Goal: Transaction & Acquisition: Purchase product/service

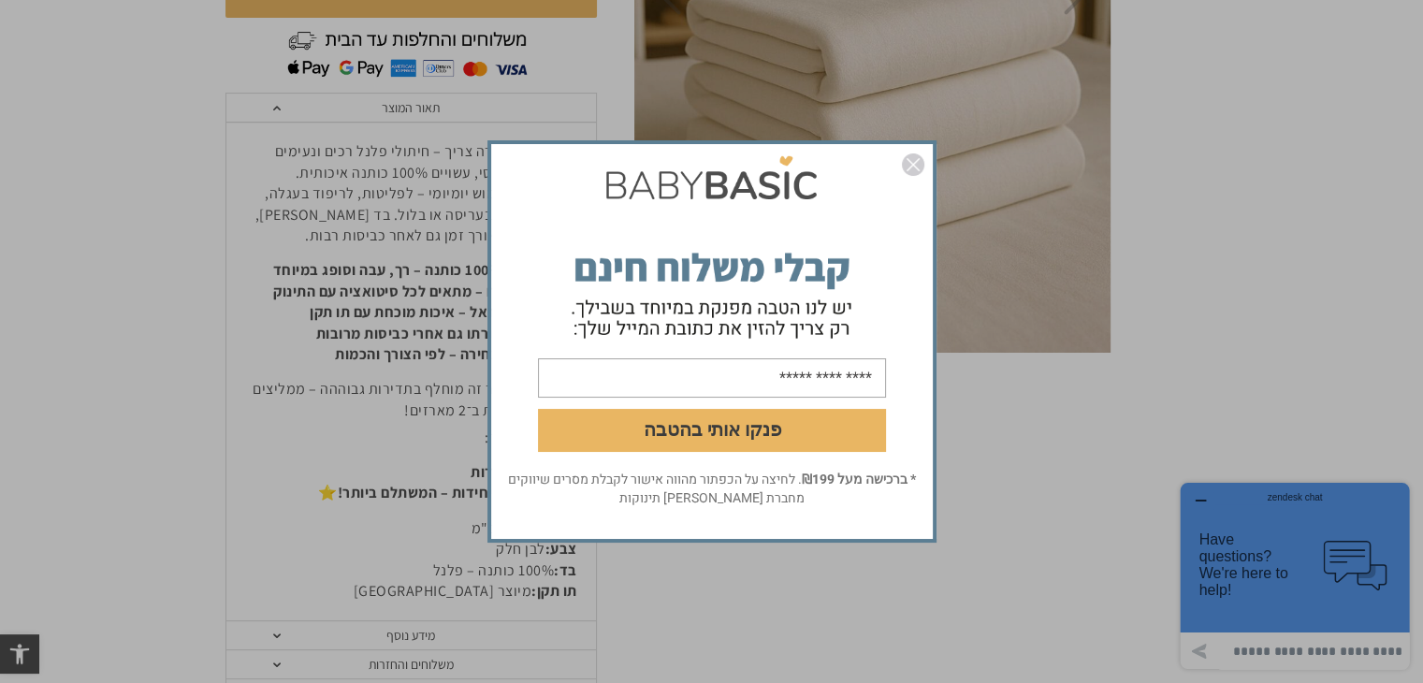
click at [916, 166] on img "סגור" at bounding box center [913, 164] width 22 height 22
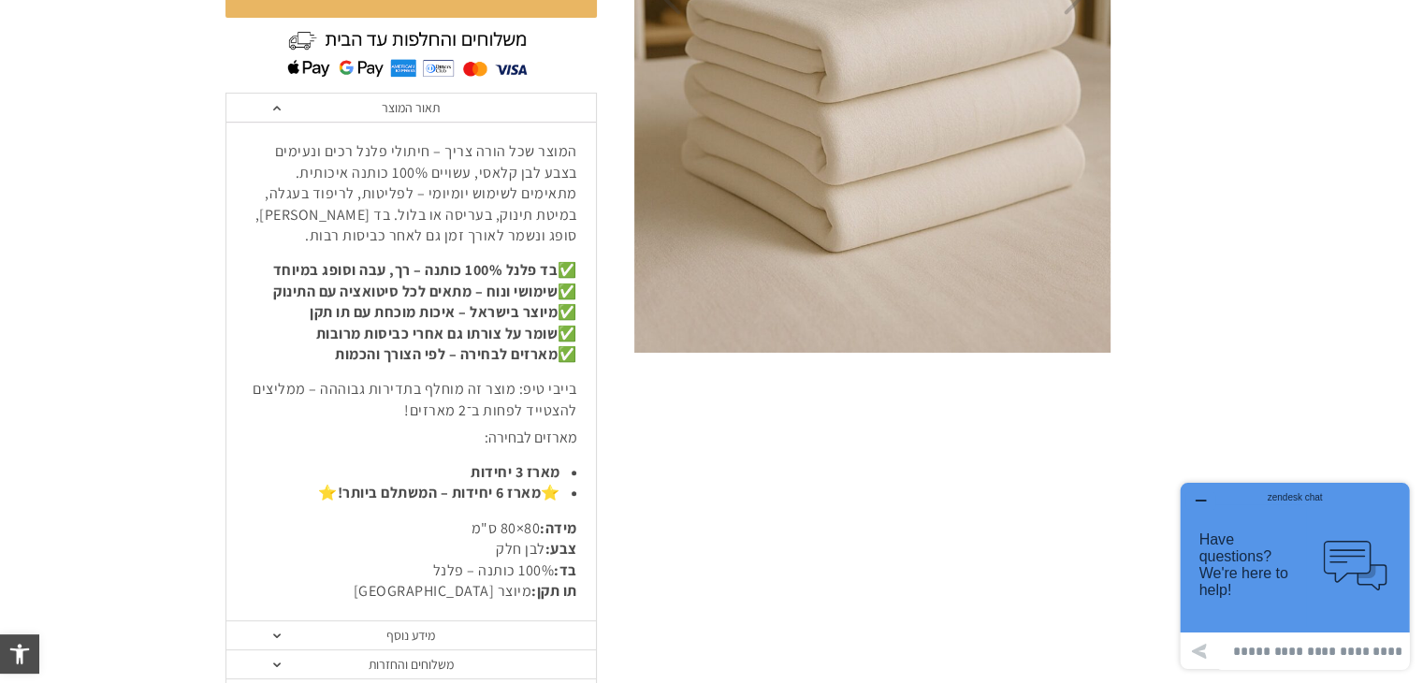
click at [1353, 340] on section "**********" at bounding box center [711, 191] width 1423 height 1093
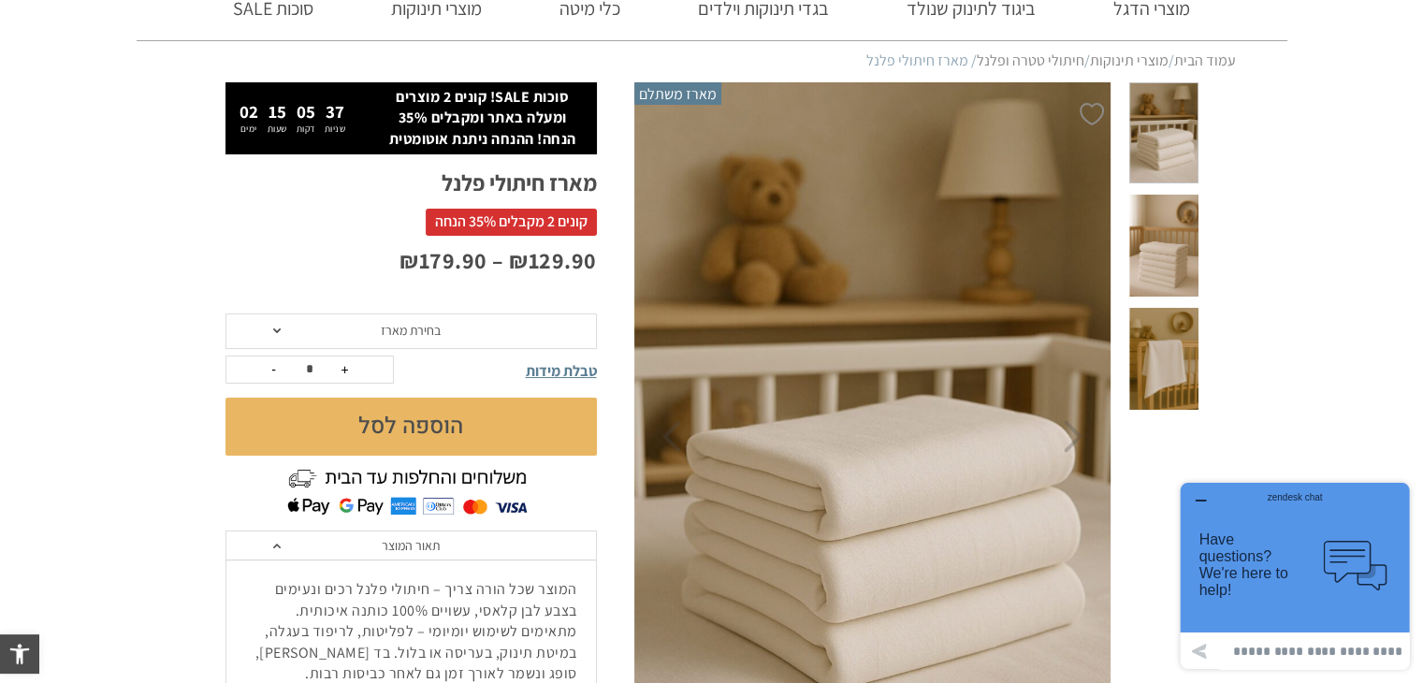
scroll to position [75, 0]
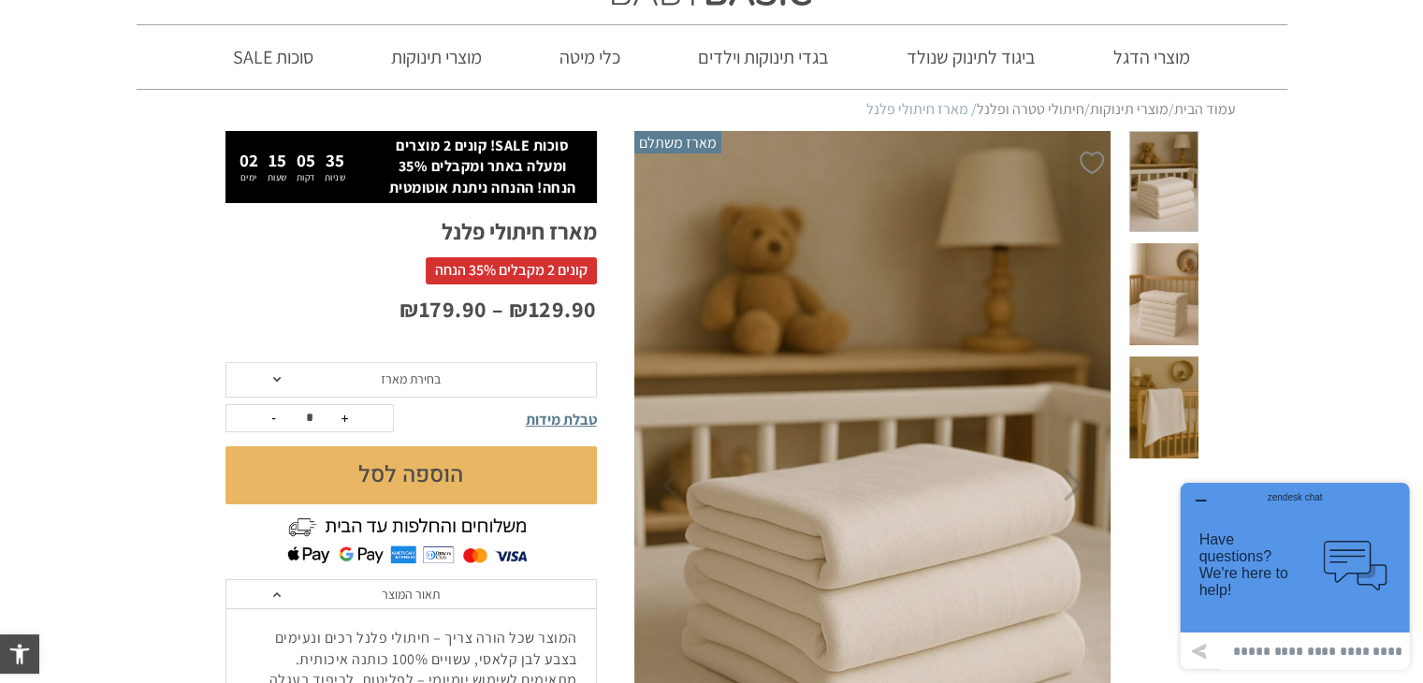
click at [274, 382] on span "בחירת מארז" at bounding box center [410, 380] width 371 height 36
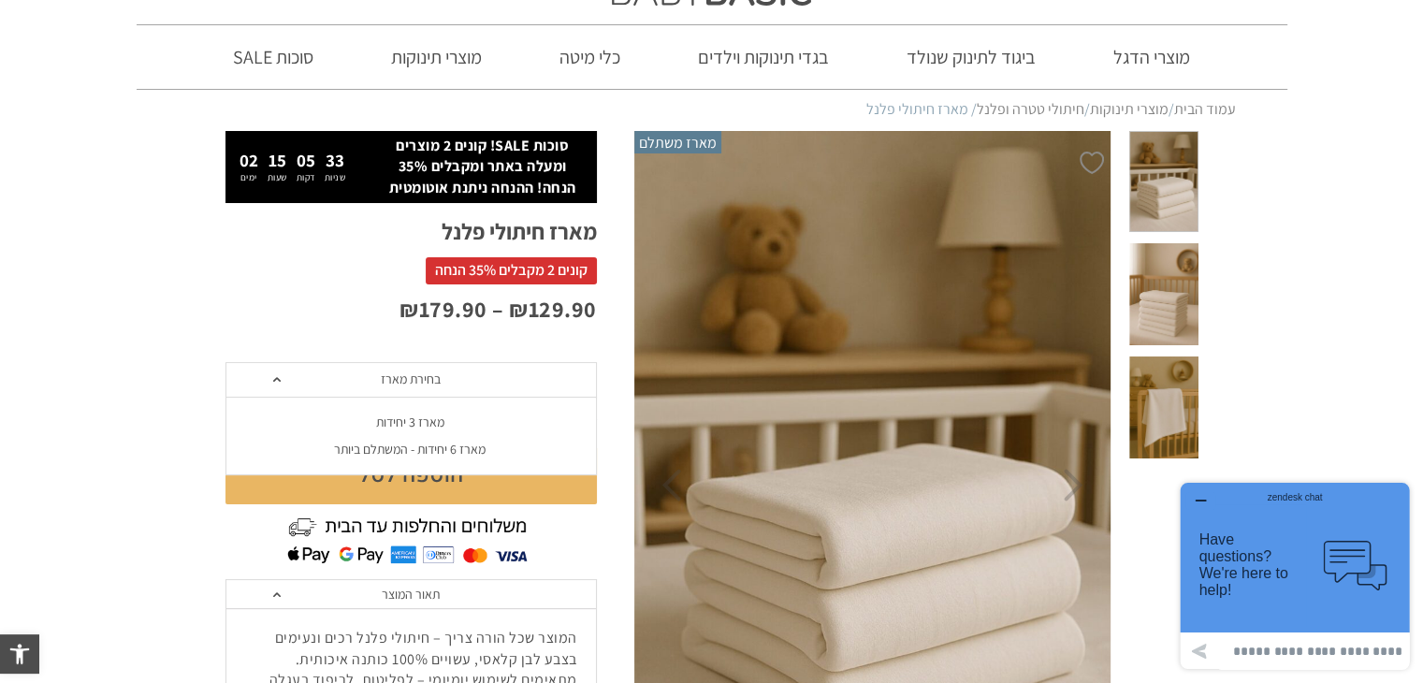
click at [413, 429] on div "מארז 3 יחידות" at bounding box center [410, 422] width 371 height 16
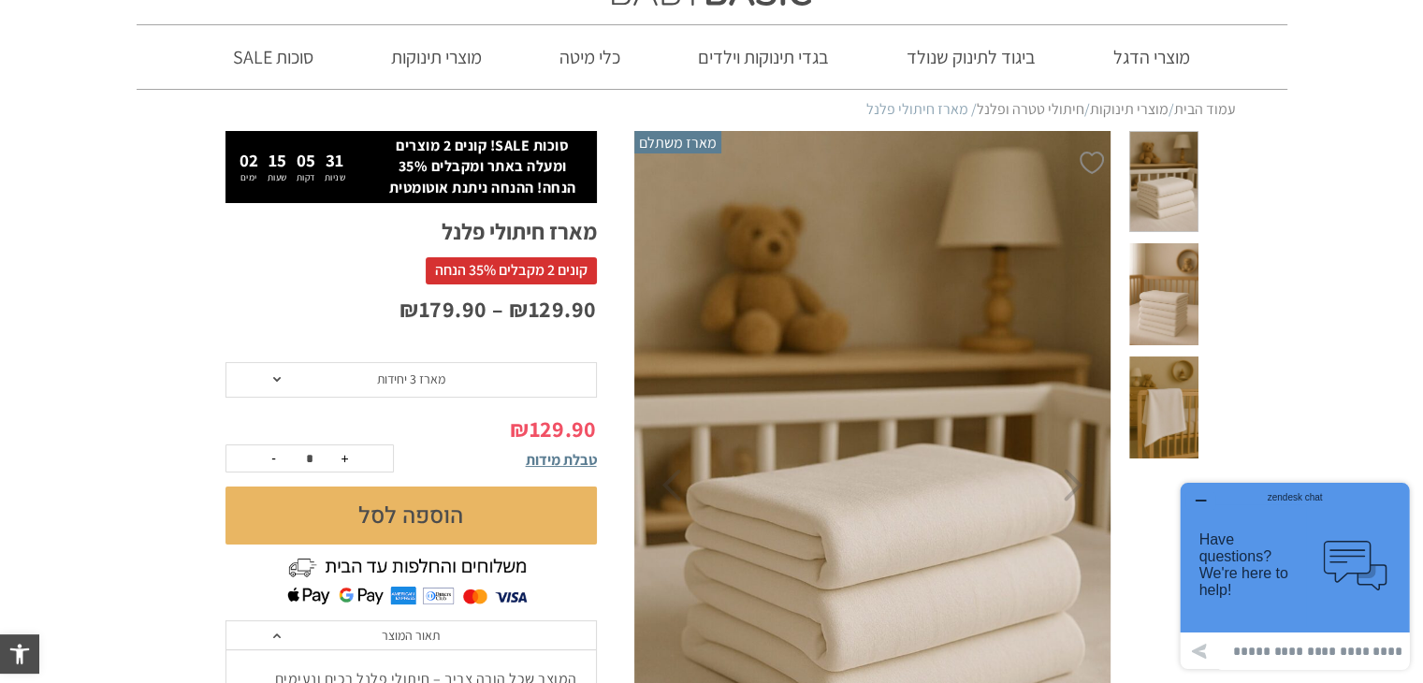
click at [456, 374] on span "מארז 3 יחידות" at bounding box center [410, 380] width 371 height 36
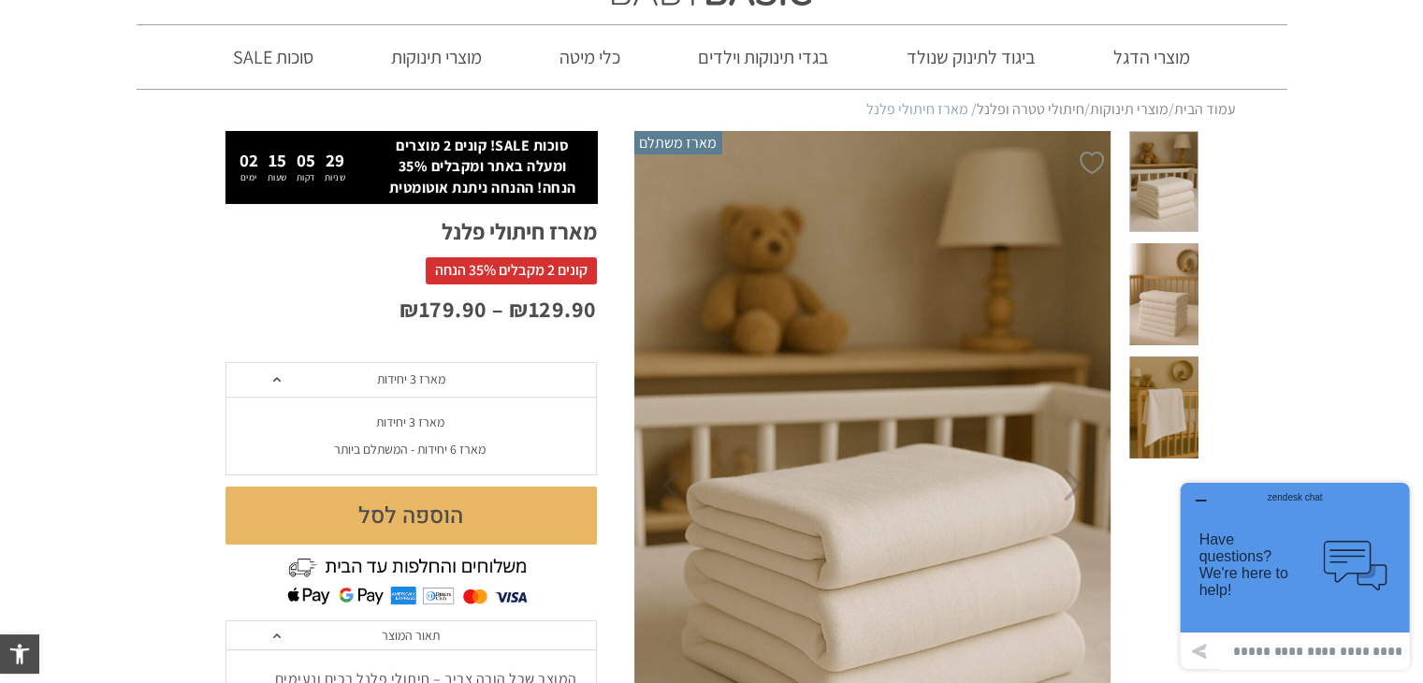
click at [414, 454] on div "מארז 6 יחידות - המשתלם ביותר" at bounding box center [410, 450] width 371 height 16
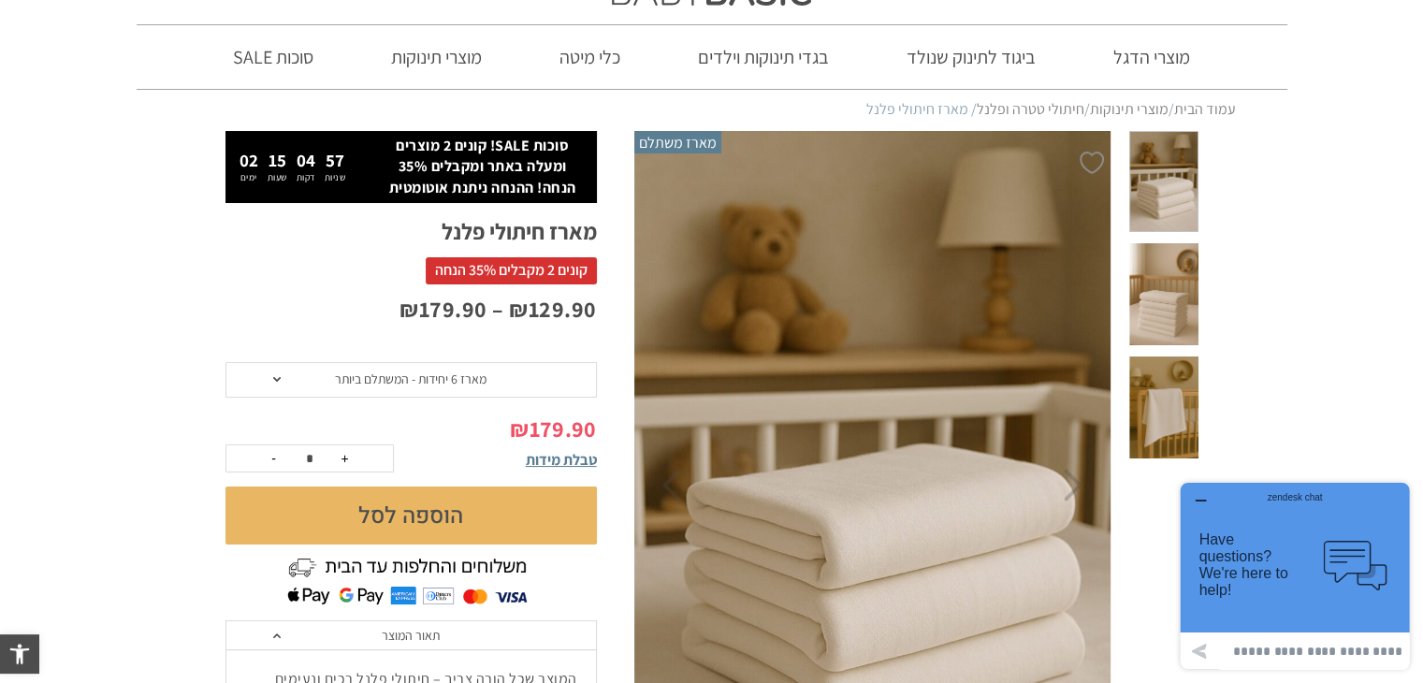
click at [430, 515] on button "הוספה לסל" at bounding box center [410, 515] width 371 height 58
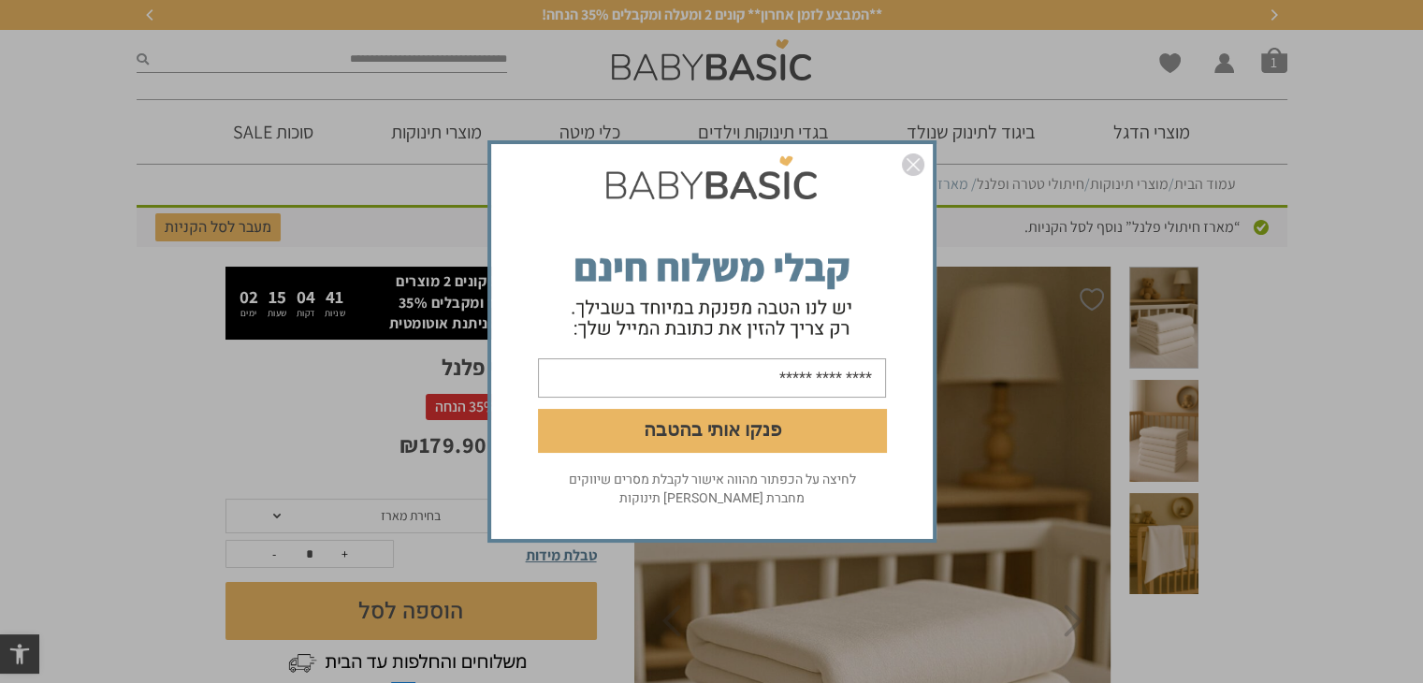
click at [909, 153] on img "סגור" at bounding box center [913, 164] width 22 height 22
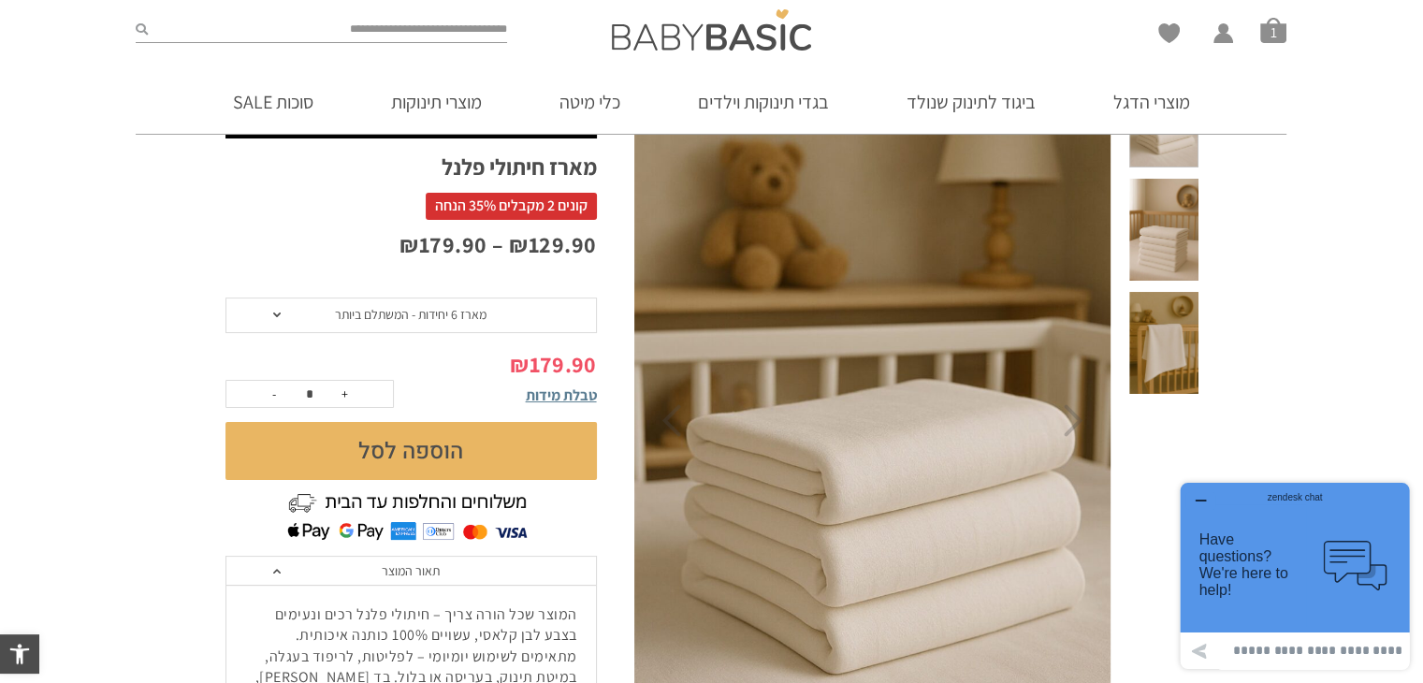
scroll to position [142, 0]
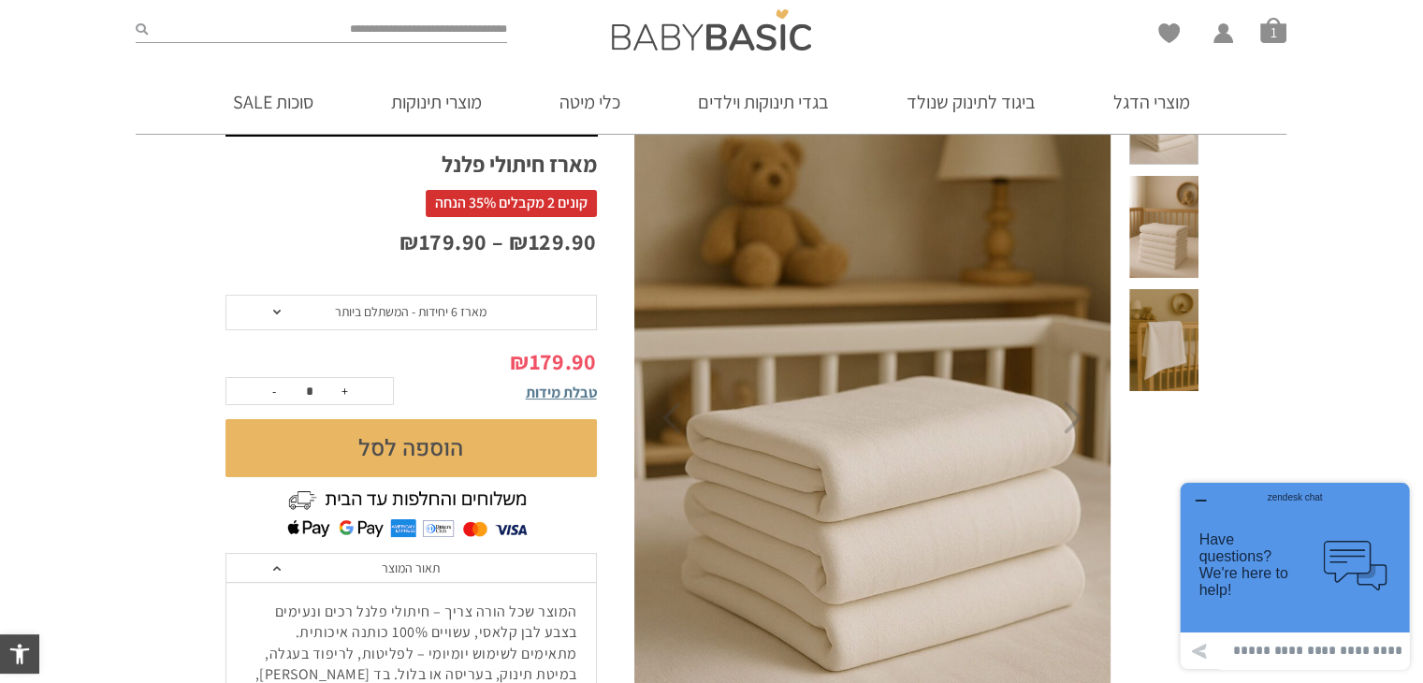
click at [1081, 435] on img at bounding box center [872, 418] width 479 height 718
click at [1085, 429] on img at bounding box center [872, 418] width 479 height 718
click at [1089, 431] on img at bounding box center [872, 418] width 479 height 718
click at [1175, 207] on span at bounding box center [1163, 227] width 68 height 102
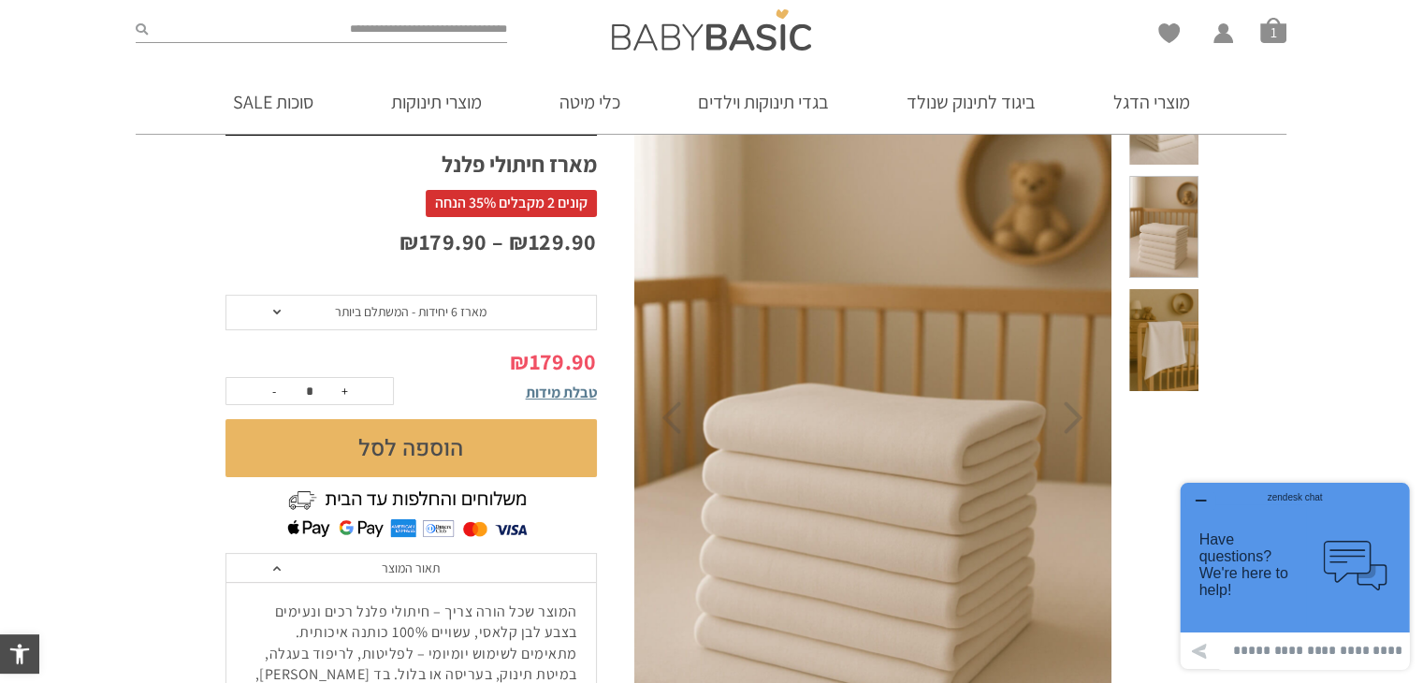
click at [1195, 289] on span at bounding box center [1163, 340] width 68 height 102
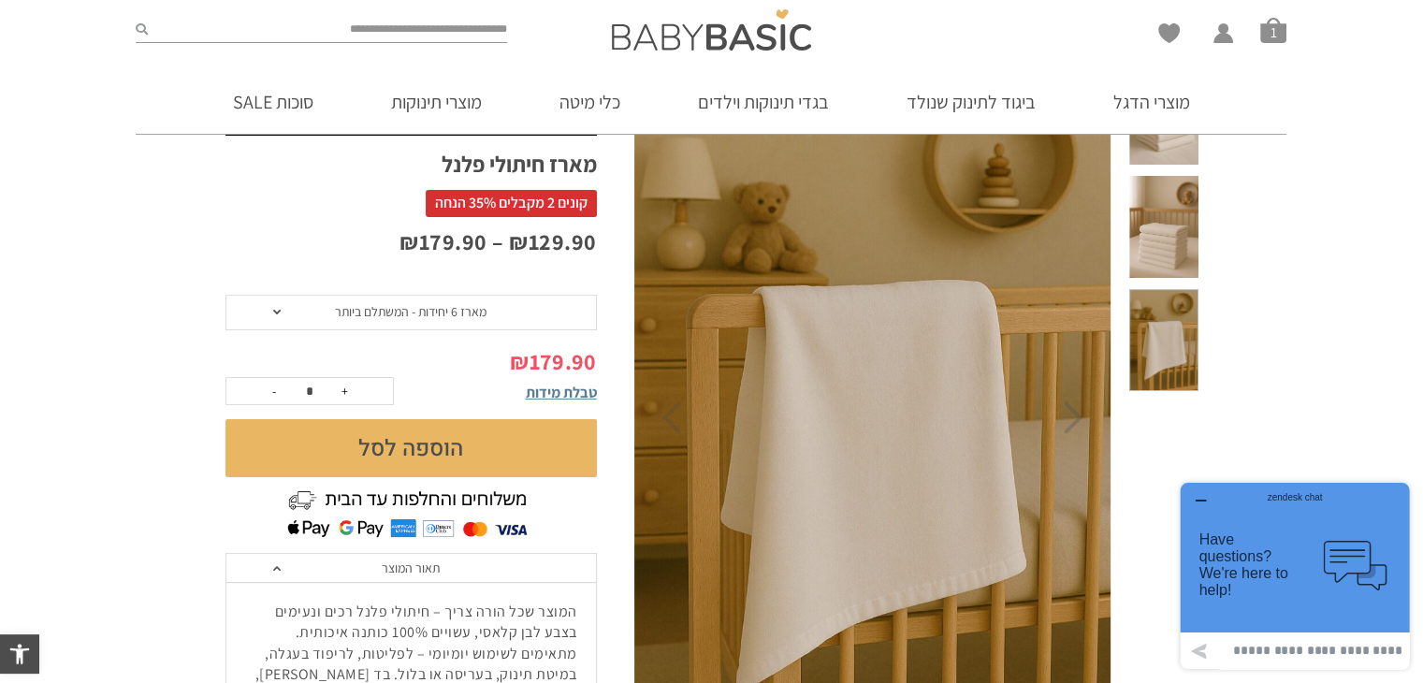
click at [1187, 210] on span at bounding box center [1163, 227] width 68 height 102
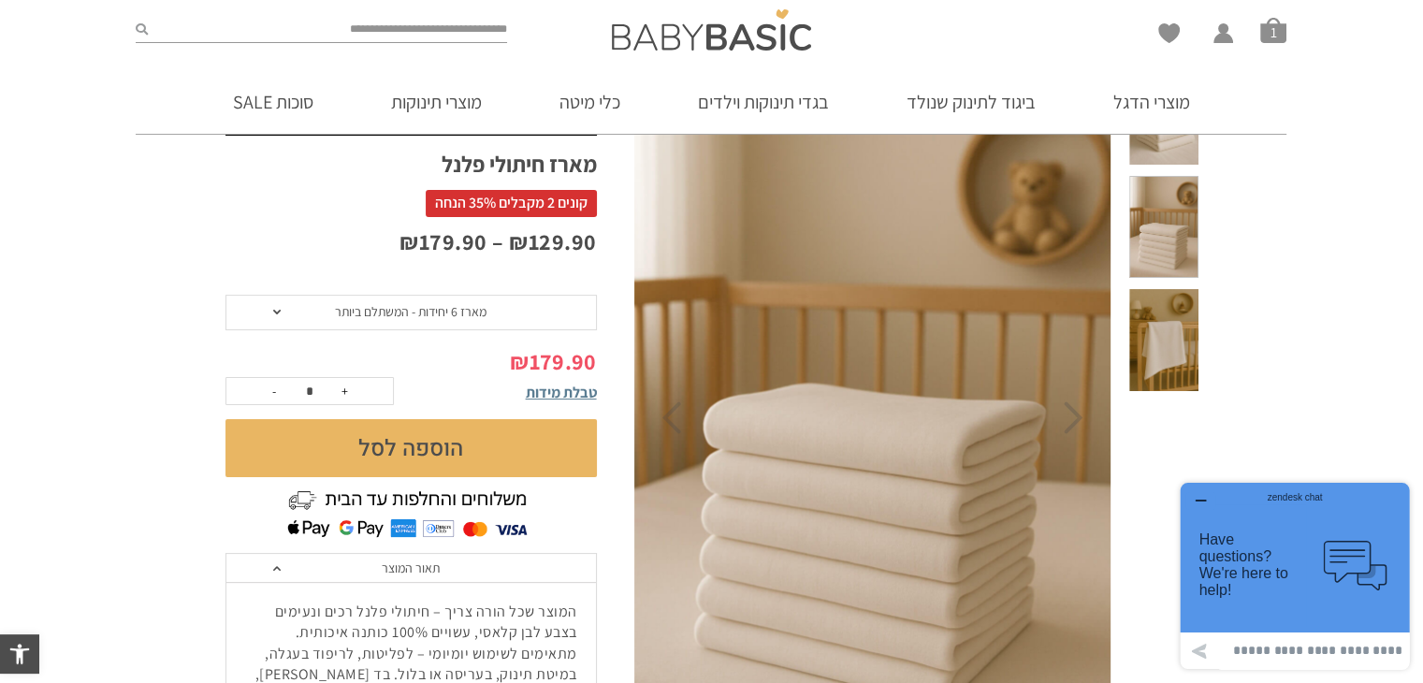
click at [1178, 143] on span at bounding box center [1163, 115] width 68 height 102
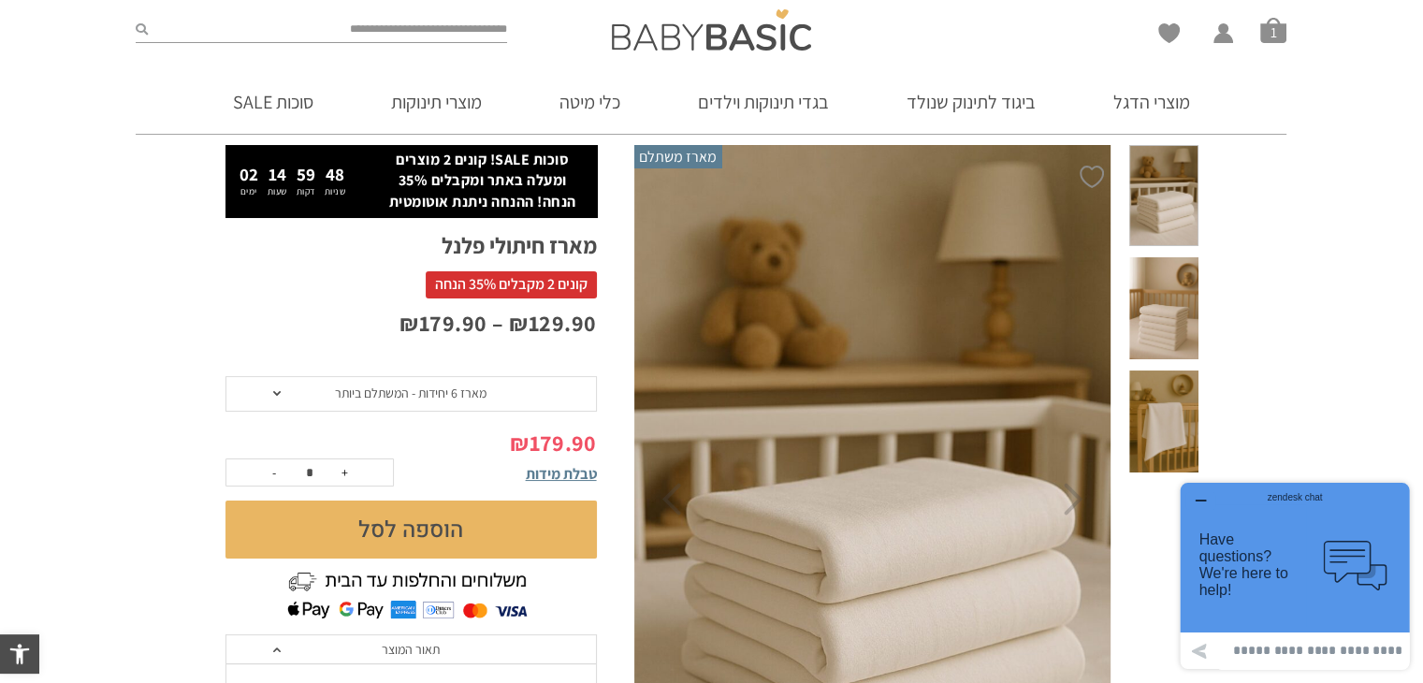
scroll to position [36, 0]
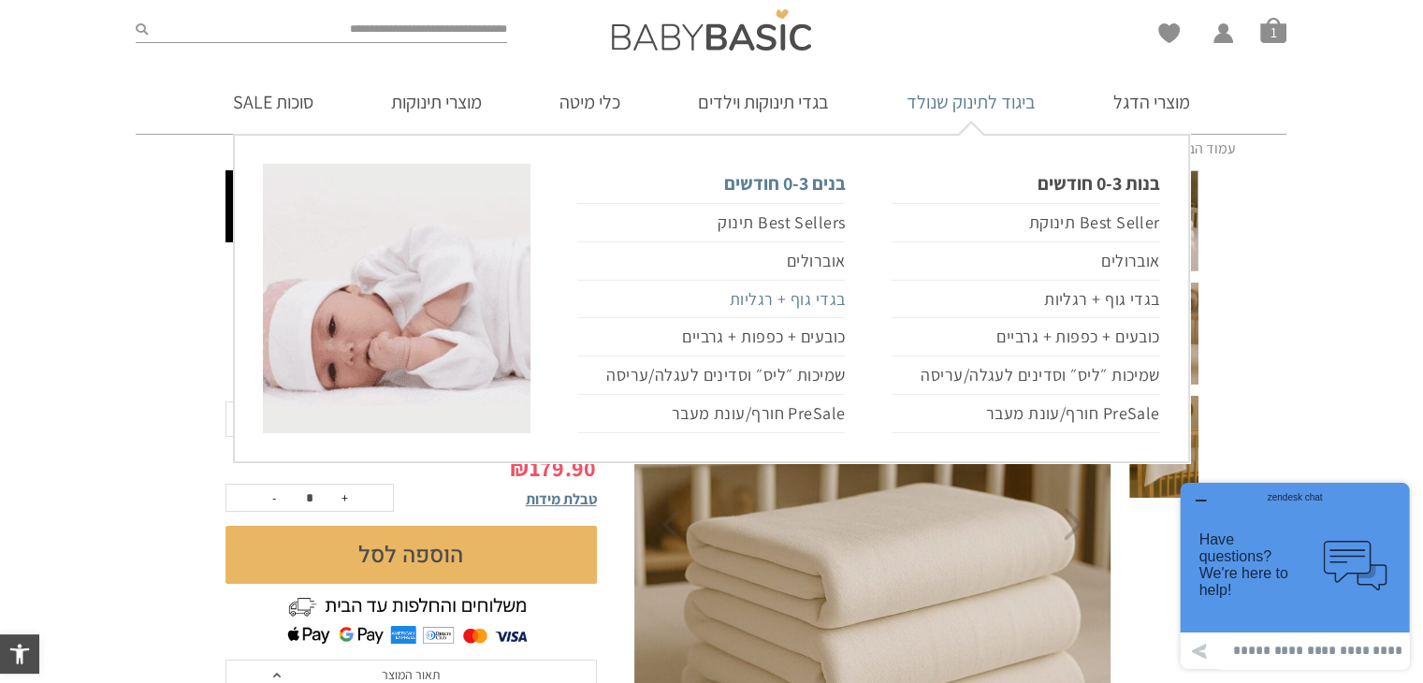
click at [823, 300] on link "בגדי גוף + רגליות" at bounding box center [711, 300] width 268 height 38
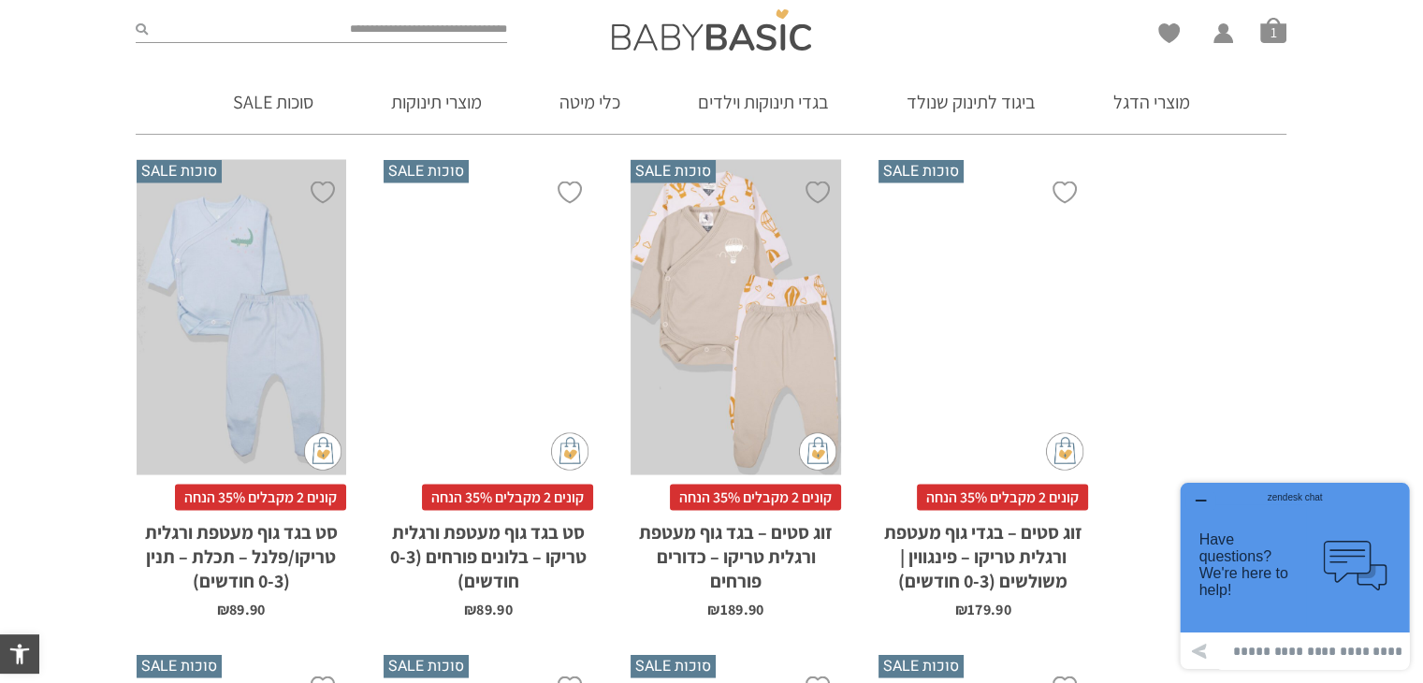
scroll to position [3779, 0]
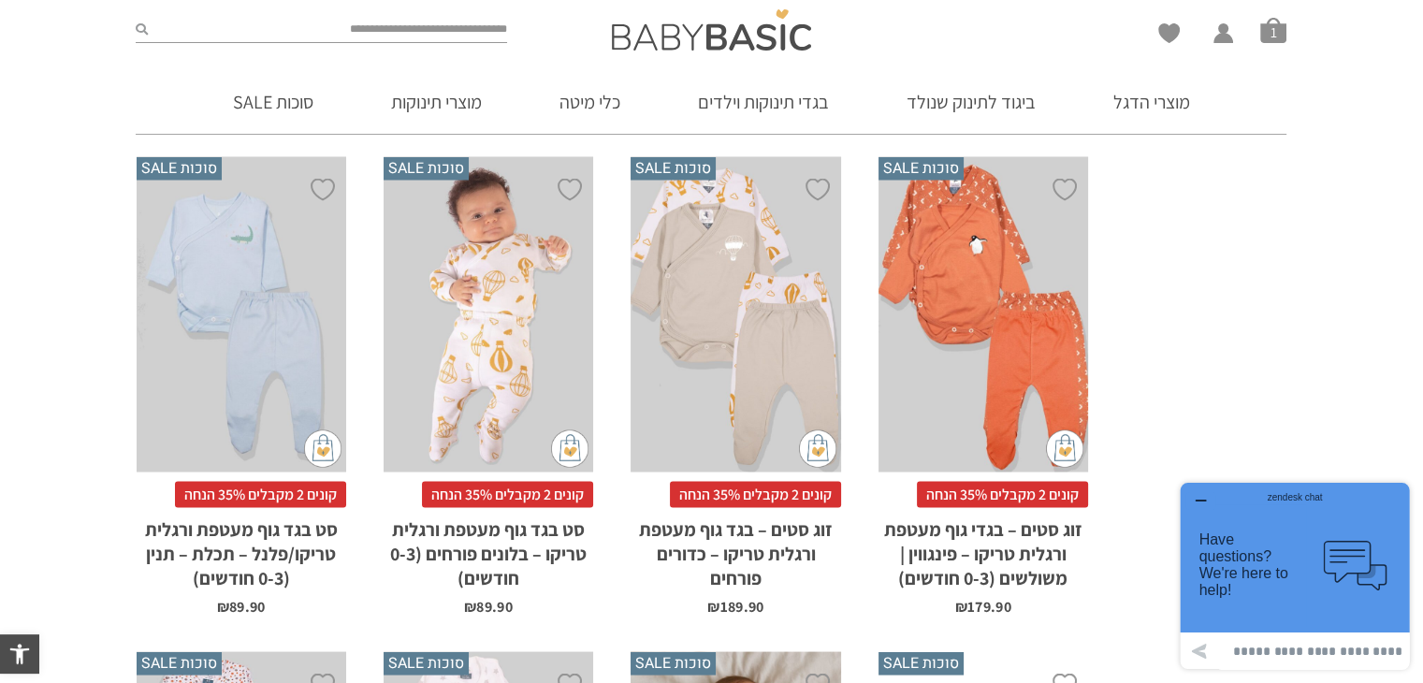
click at [244, 518] on h2 "סט בגד גוף מעטפת ורגלית טריקו/פלנל – תכלת – תנין (0-3 חודשים)" at bounding box center [242, 549] width 210 height 82
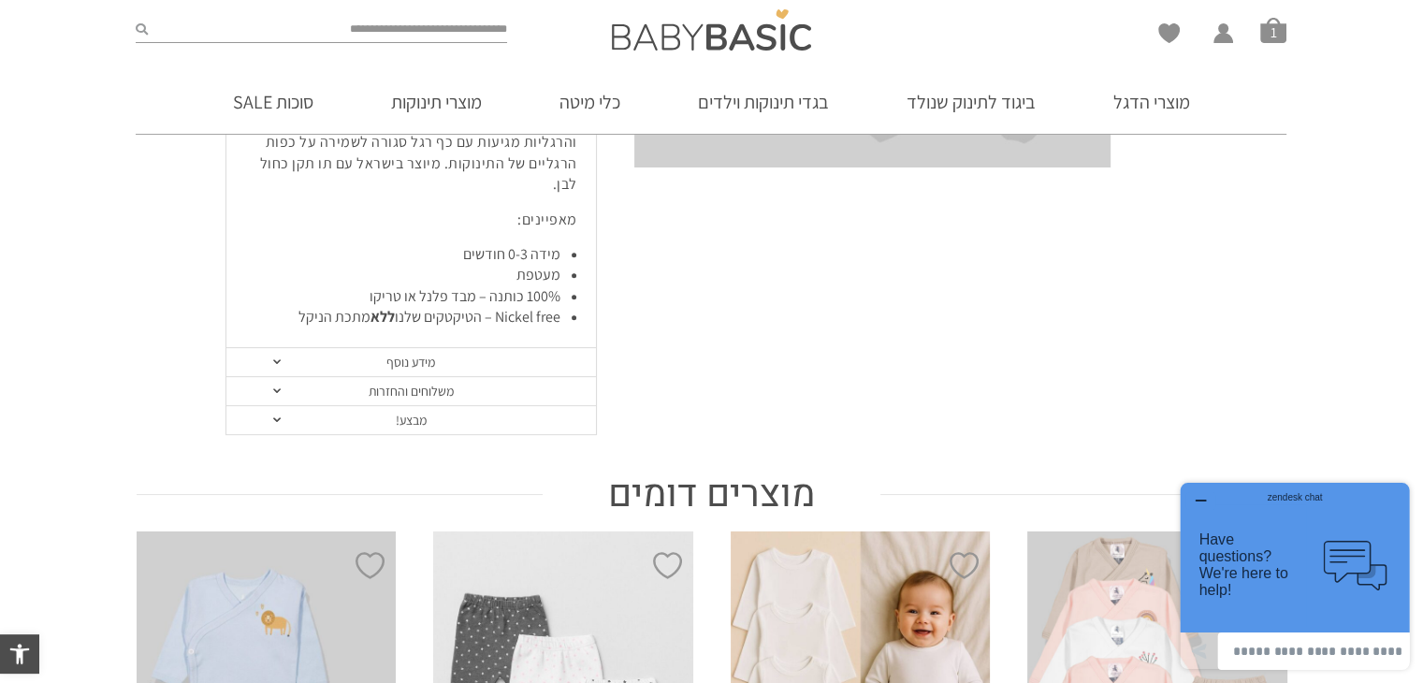
click at [393, 348] on link "מידע נוסף" at bounding box center [411, 362] width 370 height 29
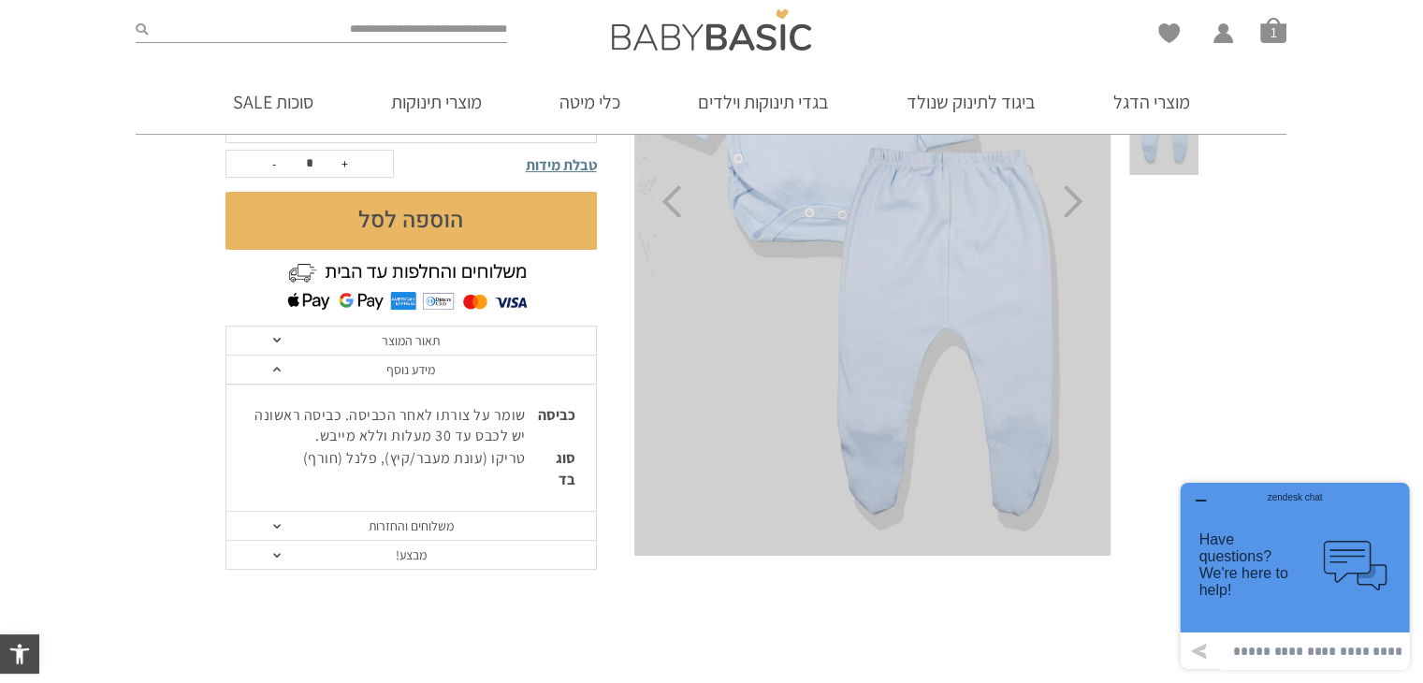
scroll to position [396, 0]
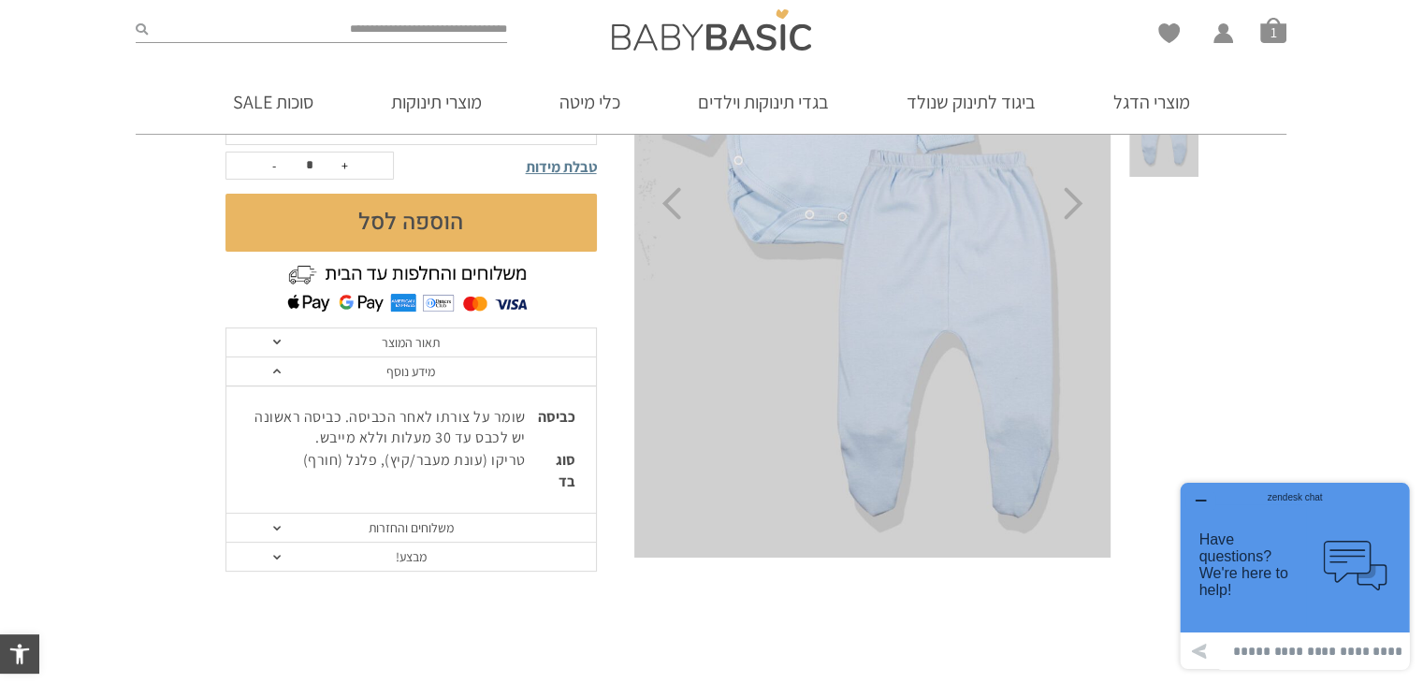
click at [413, 523] on link "משלוחים והחזרות" at bounding box center [411, 528] width 370 height 29
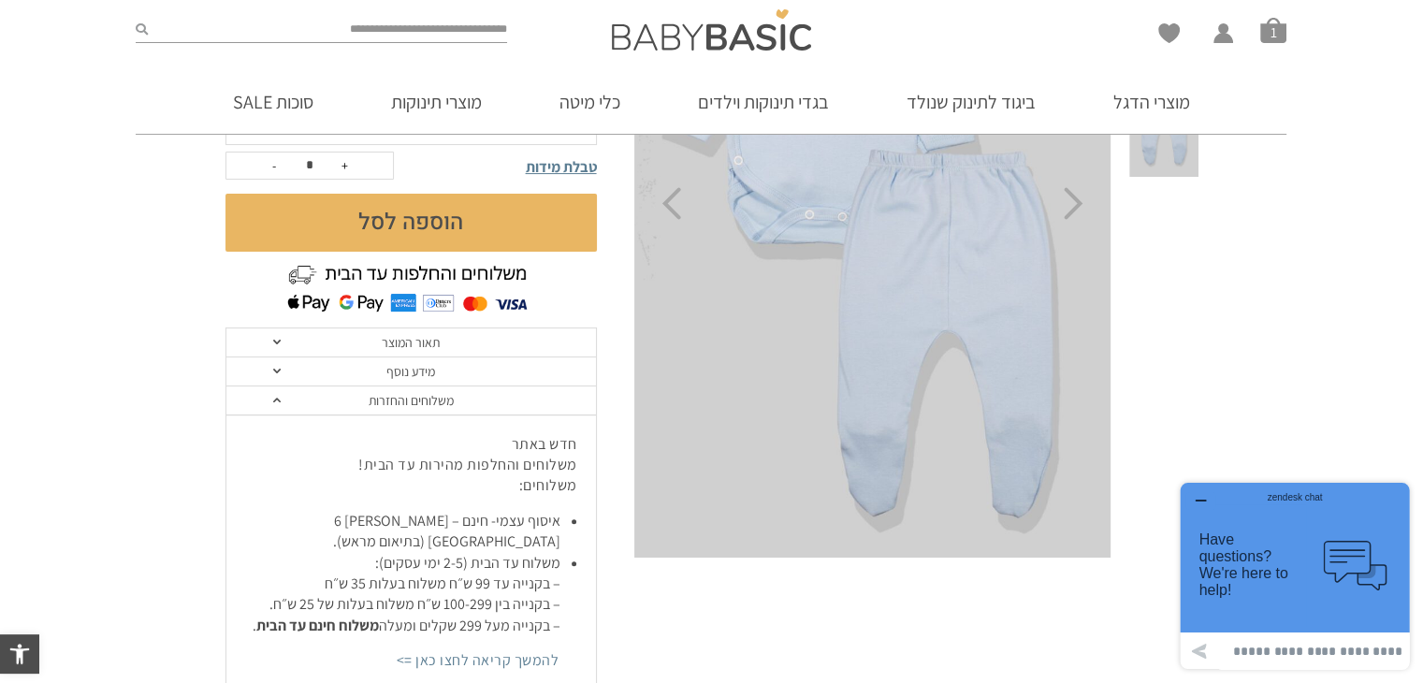
click at [1210, 495] on div "zendesk chat" at bounding box center [1294, 494] width 183 height 19
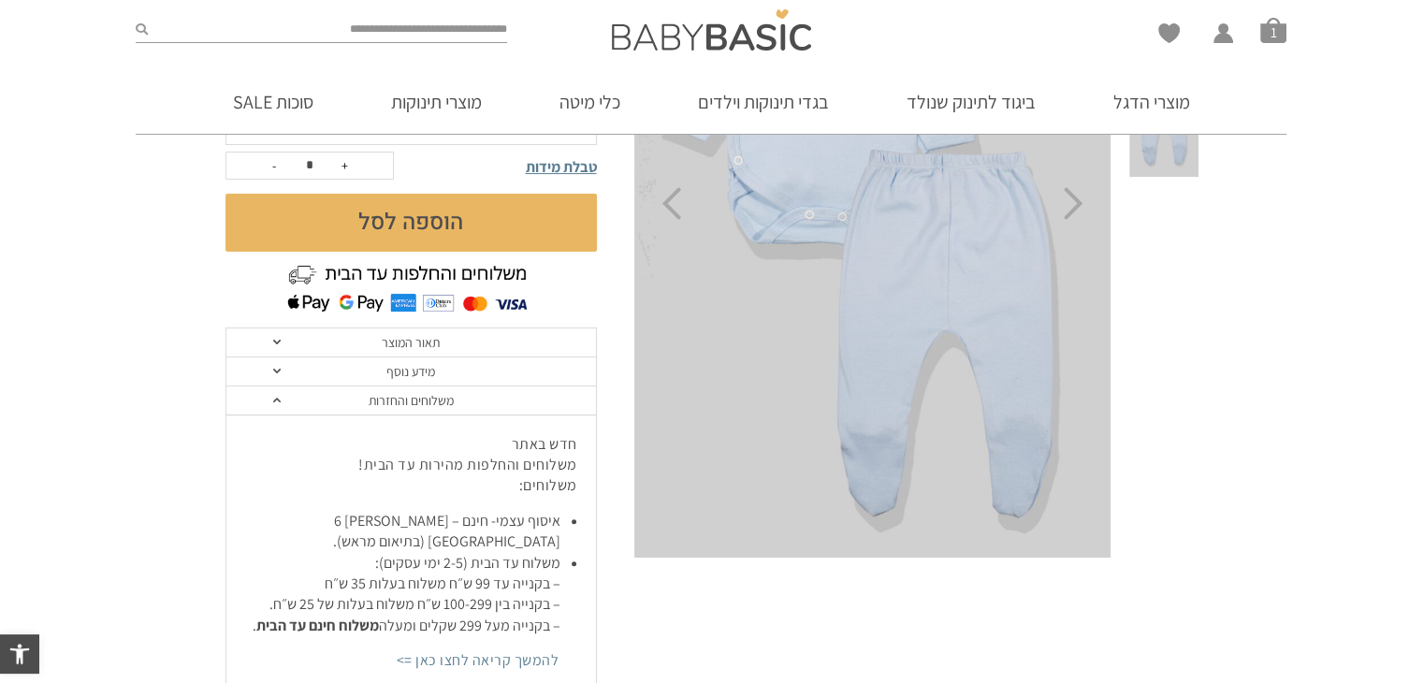
scroll to position [0, 0]
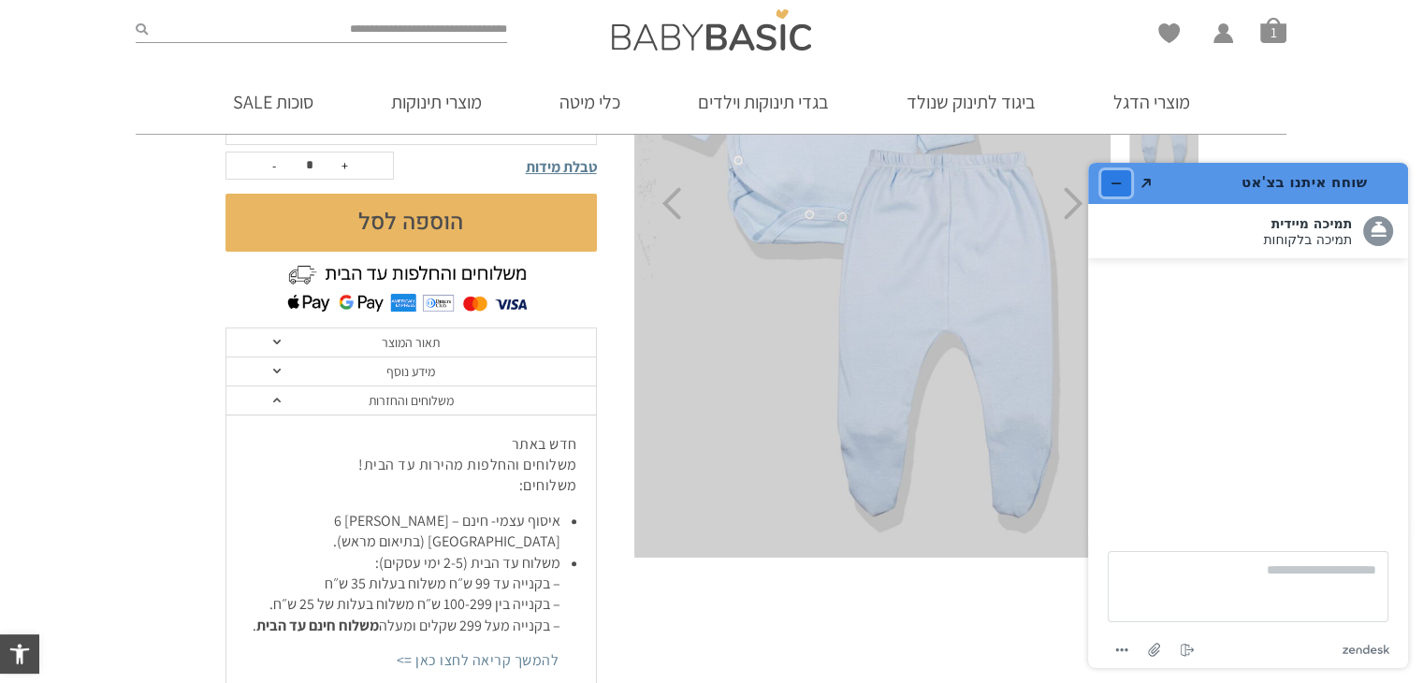
click at [1105, 185] on button "מזער את היישומון" at bounding box center [1116, 183] width 30 height 26
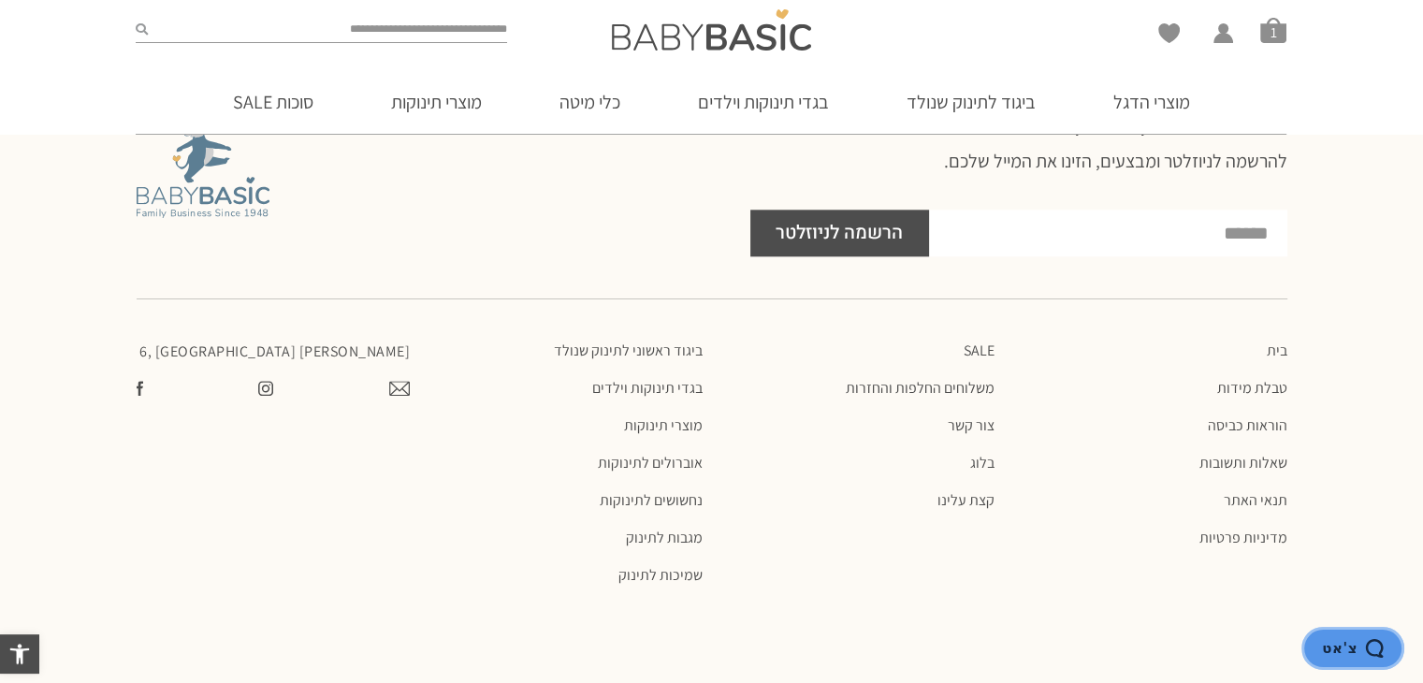
scroll to position [2103, 0]
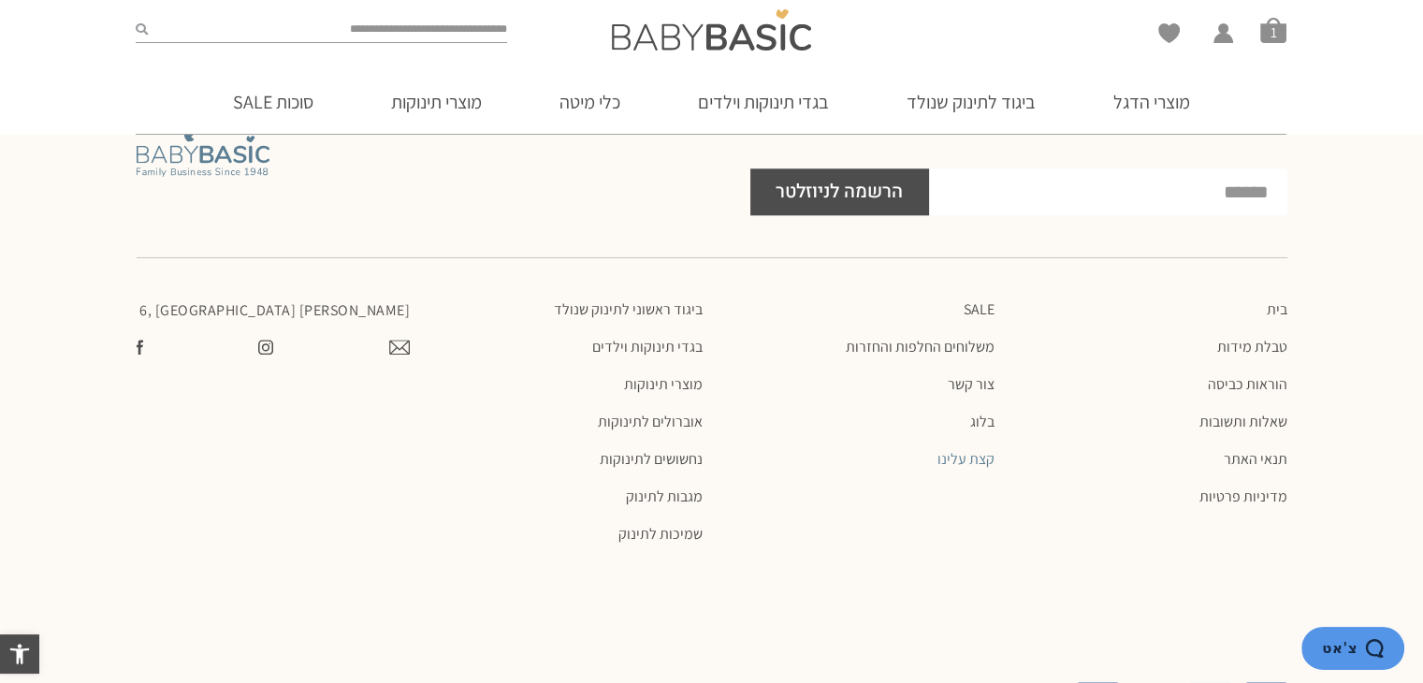
click at [962, 450] on link "קצת עלינו" at bounding box center [858, 459] width 274 height 19
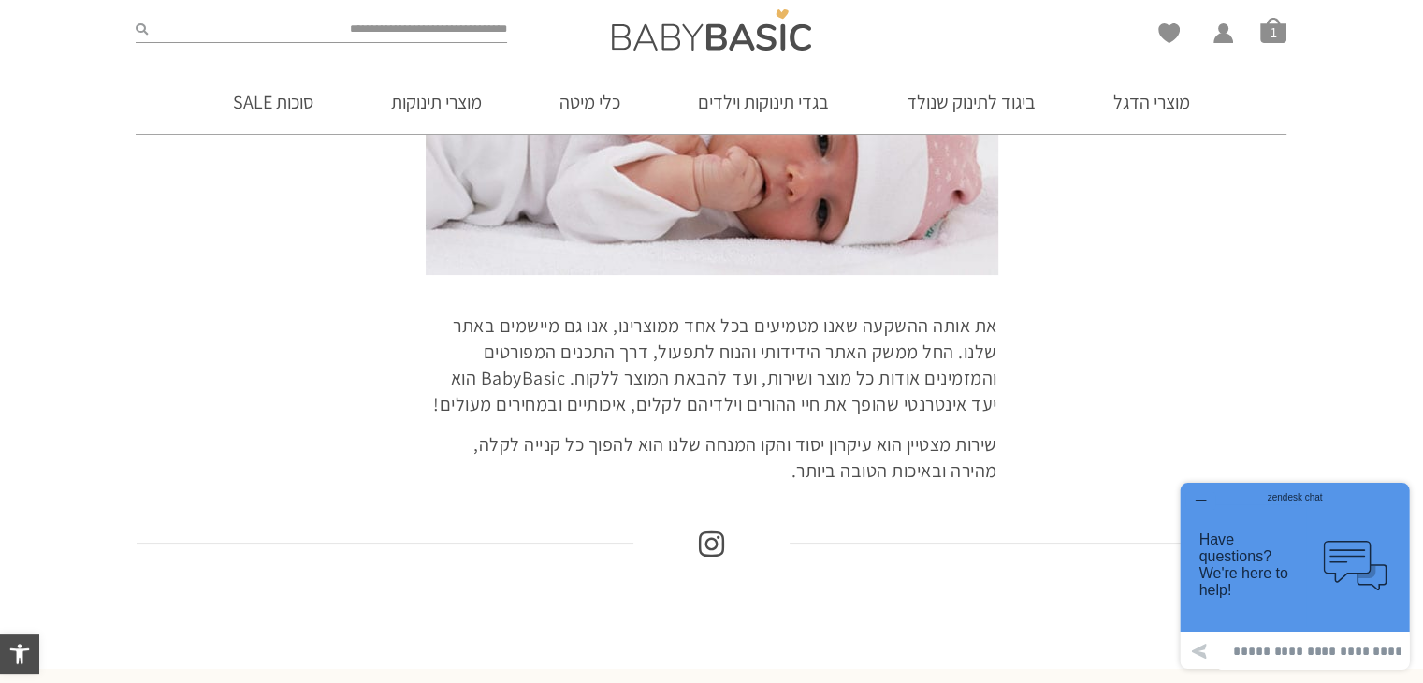
scroll to position [2058, 0]
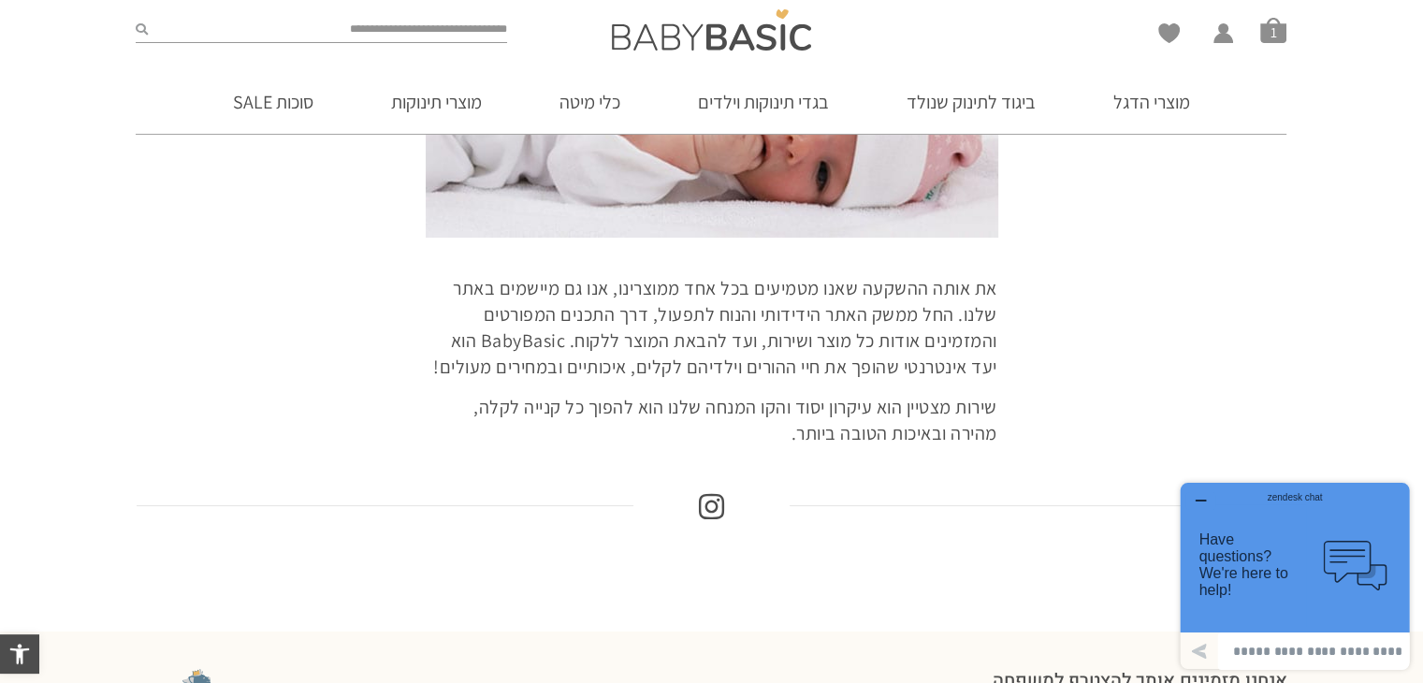
click at [752, 514] on h2 at bounding box center [712, 506] width 1151 height 45
click at [711, 507] on icon at bounding box center [711, 506] width 25 height 29
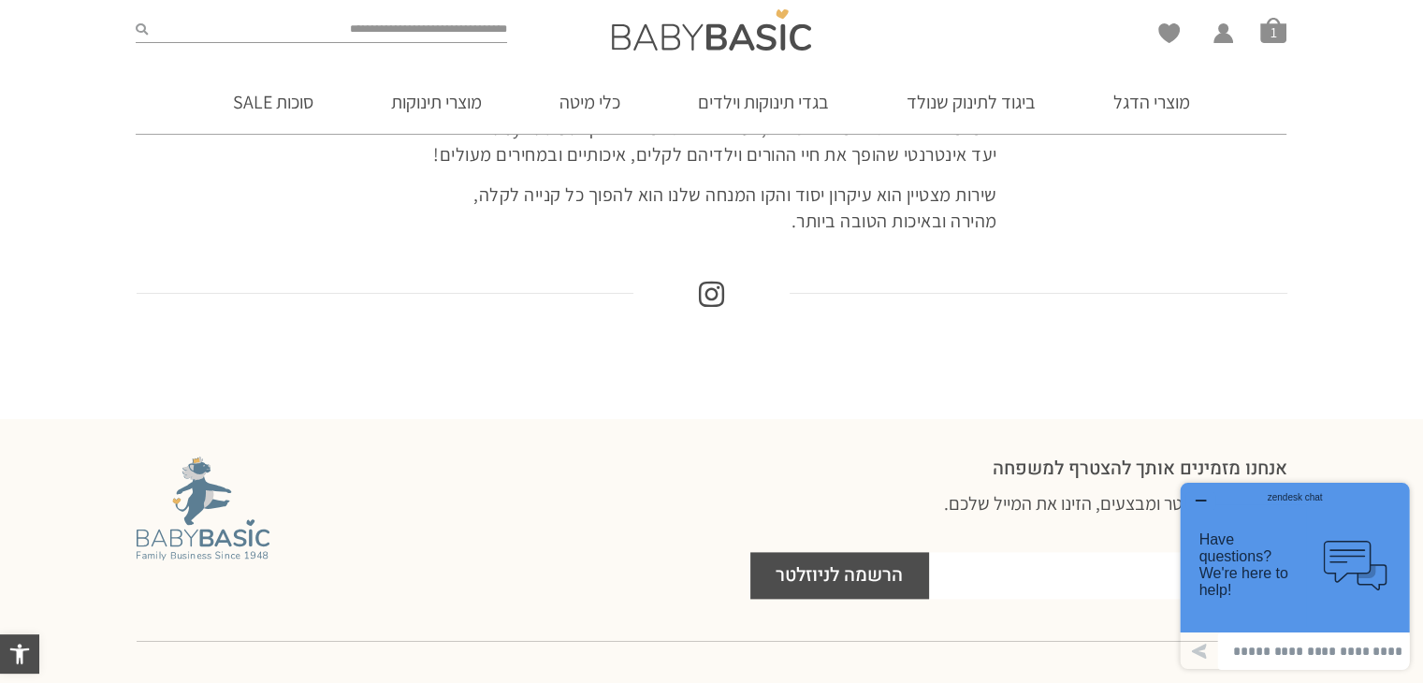
scroll to position [2320, 0]
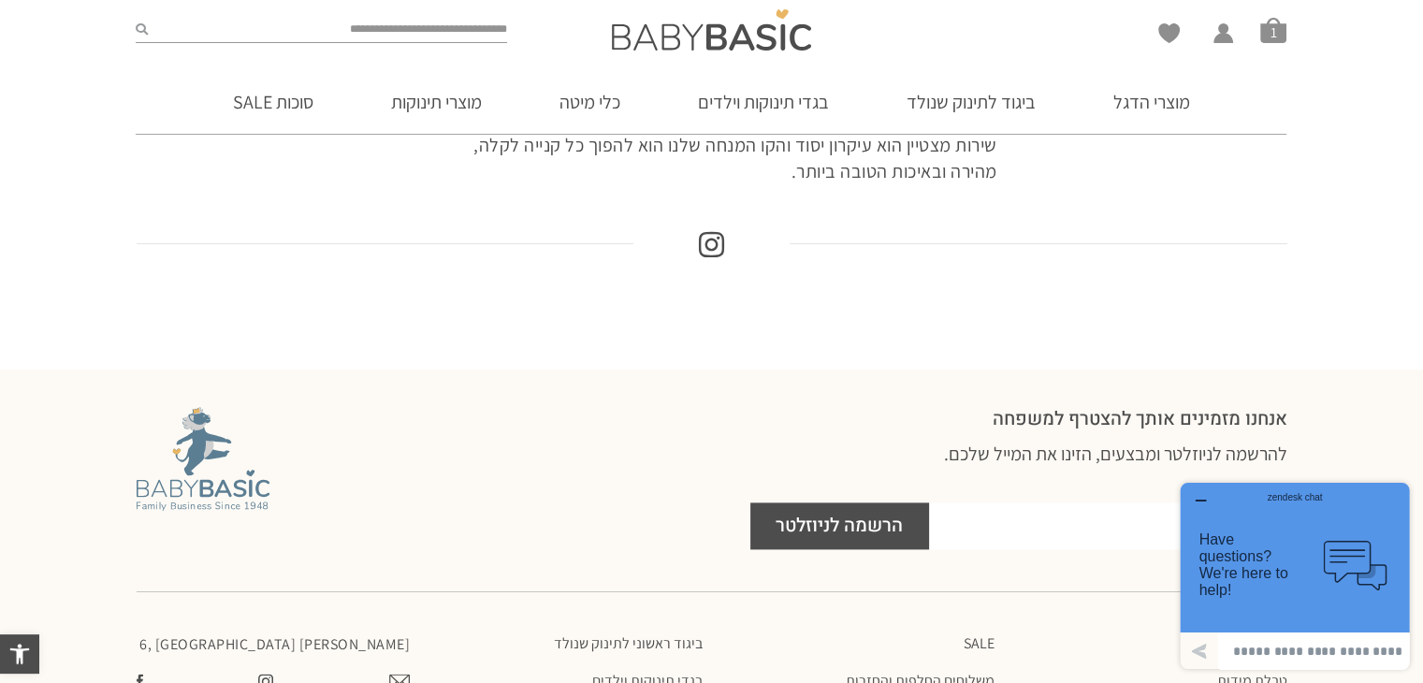
click at [1197, 492] on button "button" at bounding box center [1200, 501] width 30 height 19
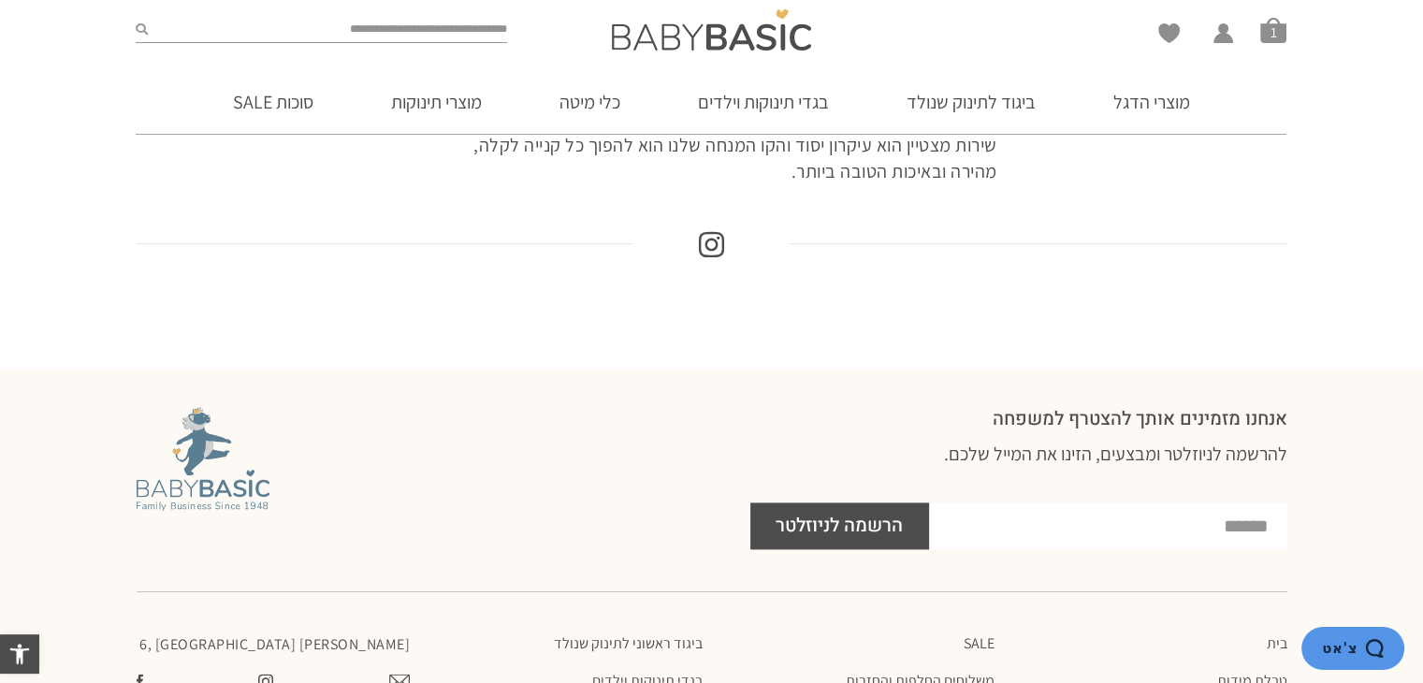
click at [1127, 536] on input "Footer NLTR Form" at bounding box center [1108, 525] width 358 height 47
type input "*"
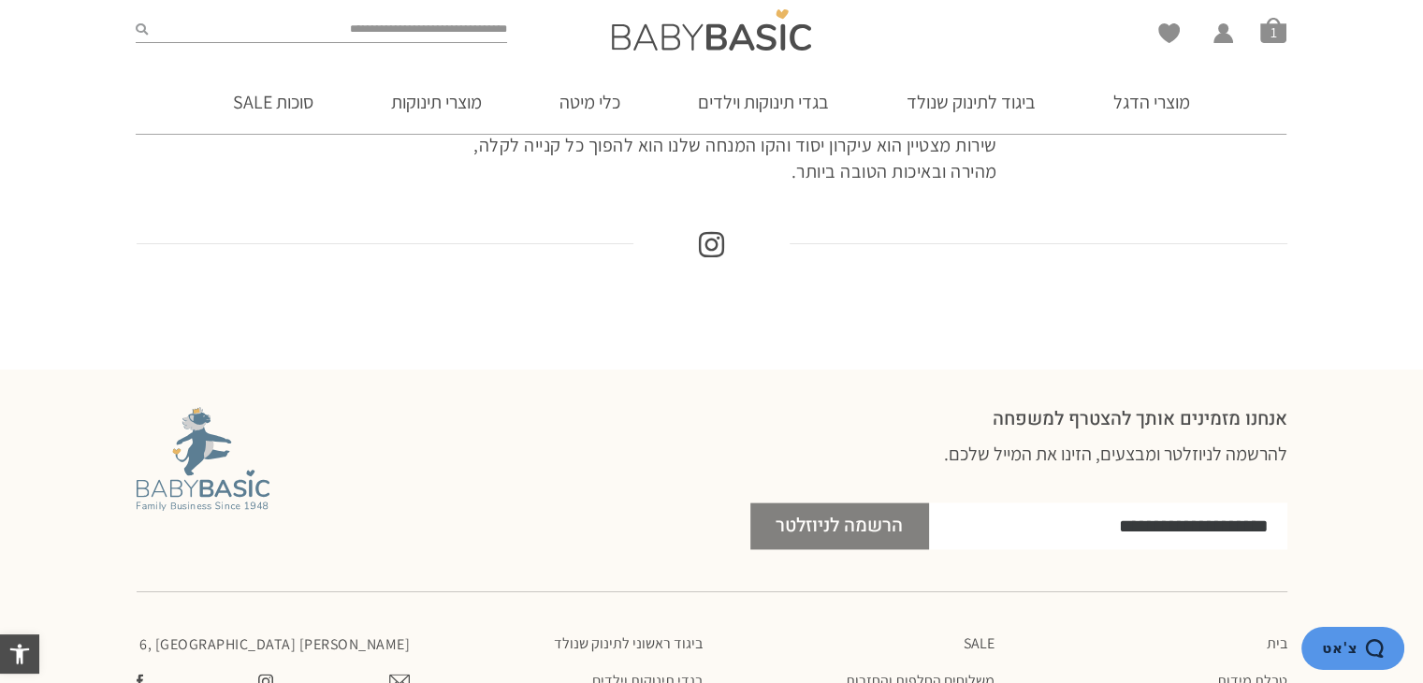
type input "**********"
click at [875, 506] on span "הרשמה לניוזלטר" at bounding box center [838, 525] width 127 height 47
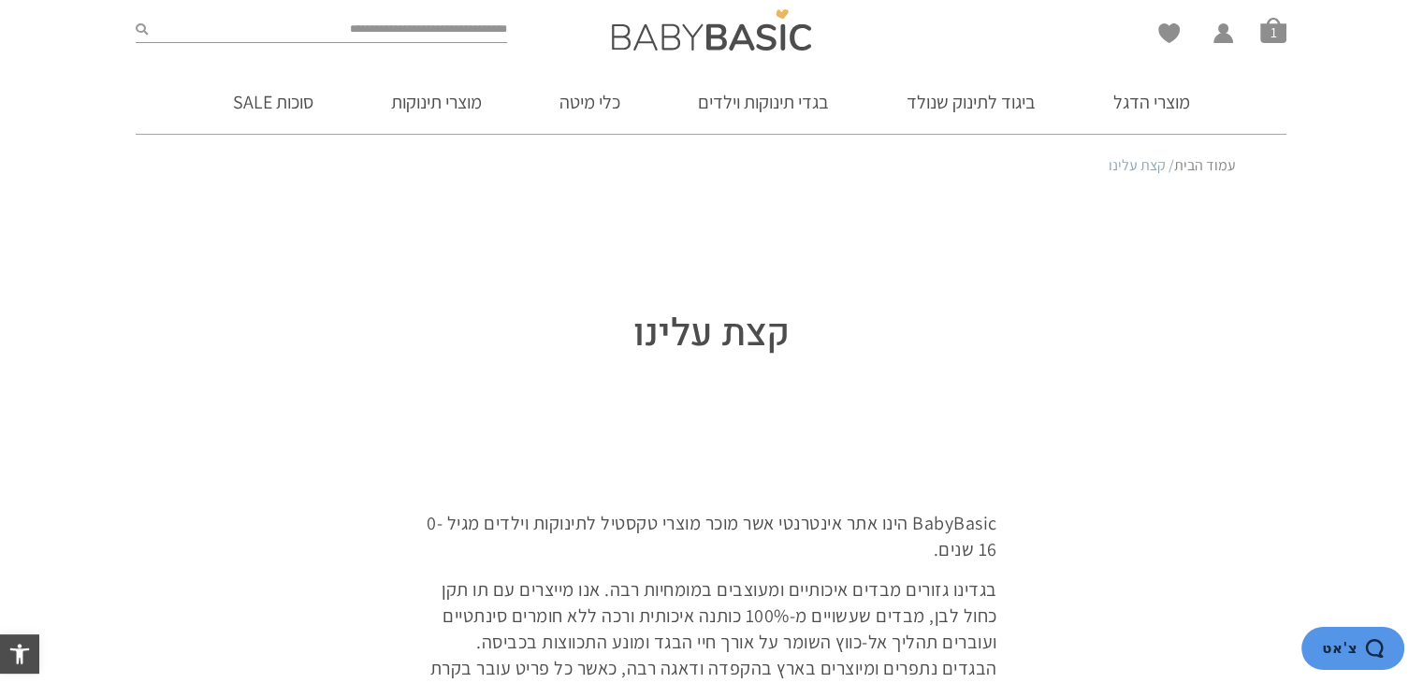
scroll to position [0, 0]
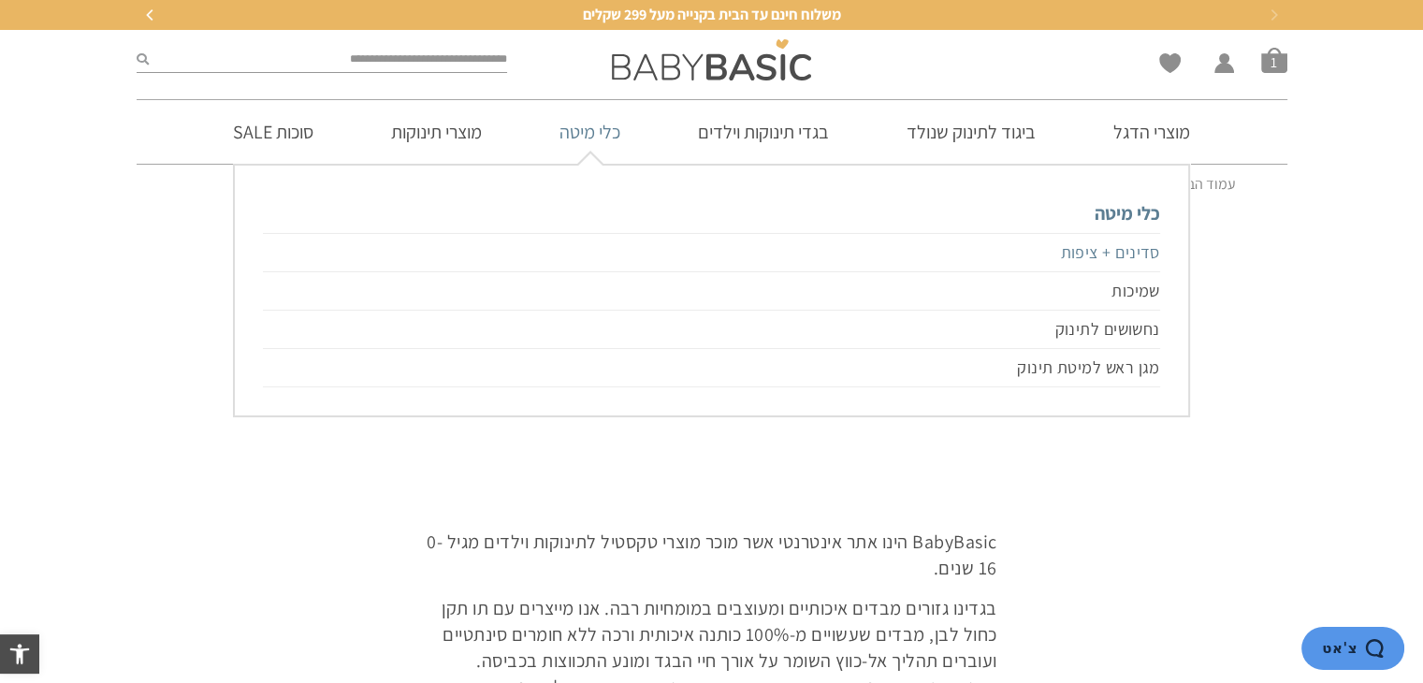
click at [1074, 254] on link "סדינים + ציפות" at bounding box center [711, 252] width 896 height 39
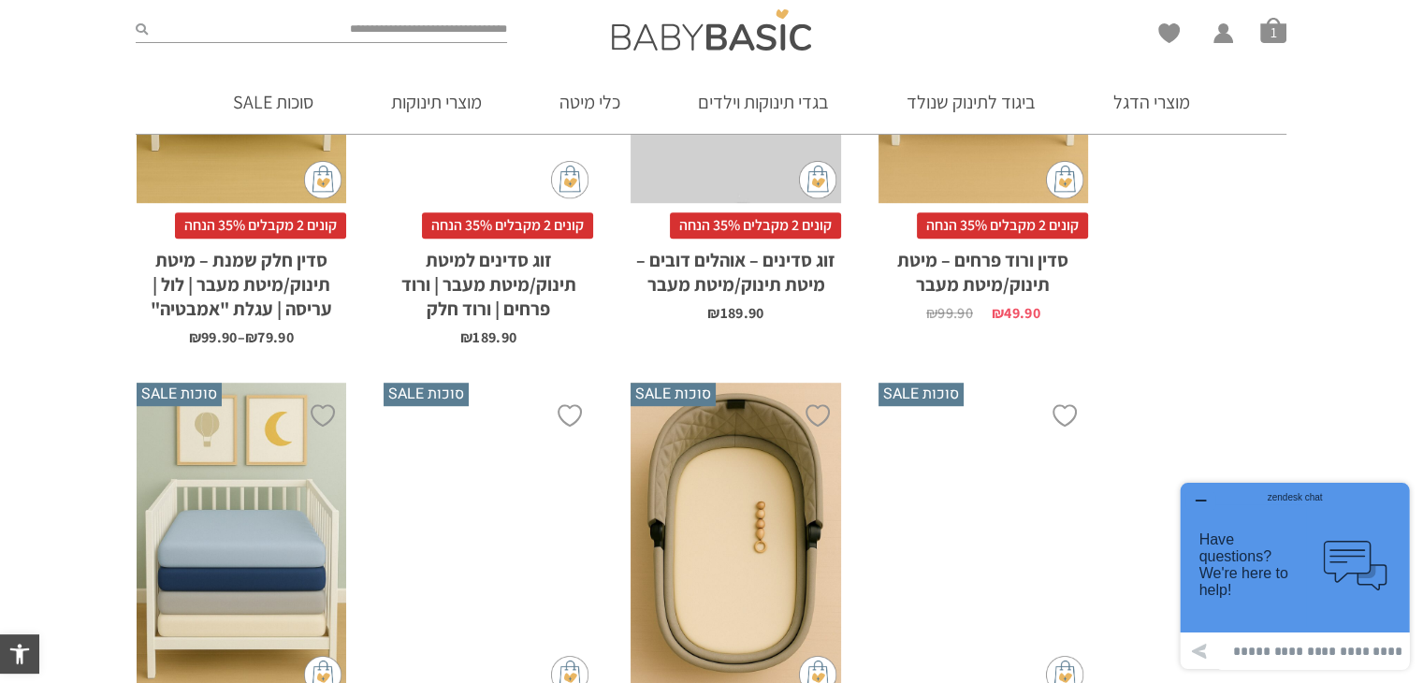
scroll to position [1534, 0]
